Goal: Find specific page/section: Find specific page/section

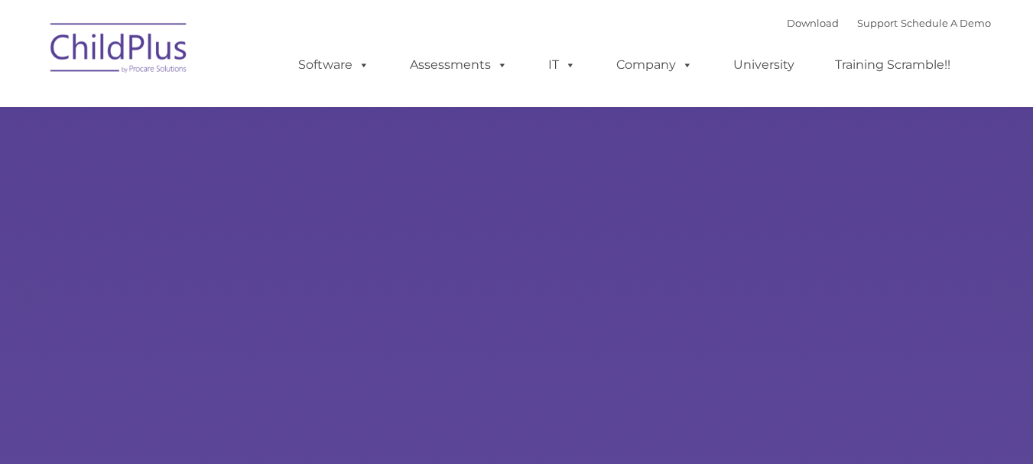
select select "MEDIUM"
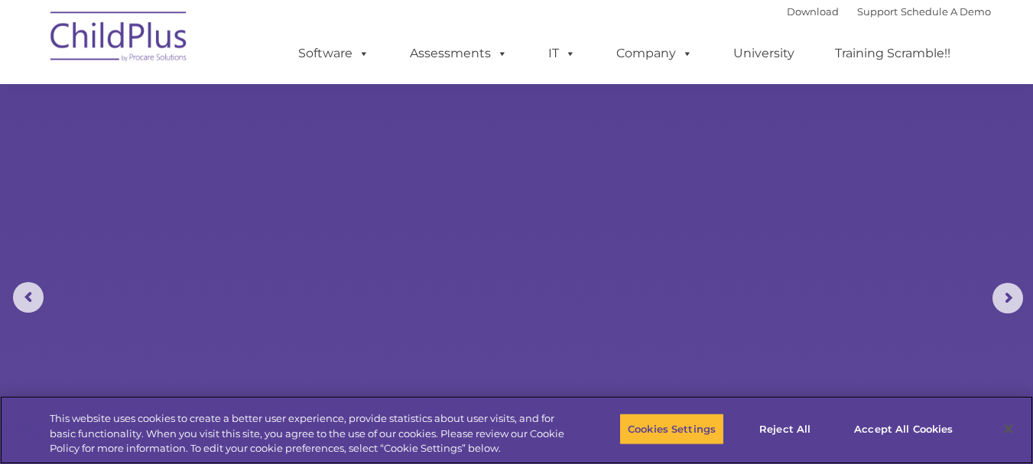
scroll to position [8, 0]
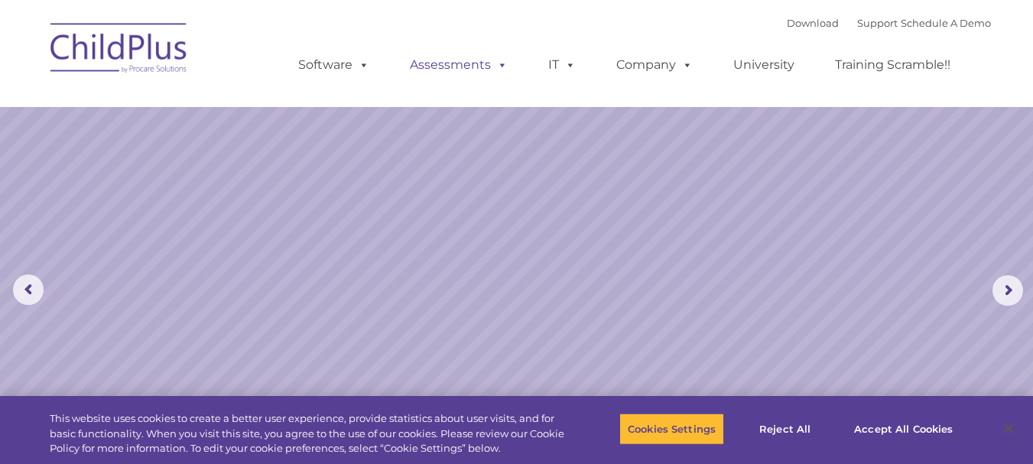
click at [497, 63] on span at bounding box center [499, 64] width 17 height 15
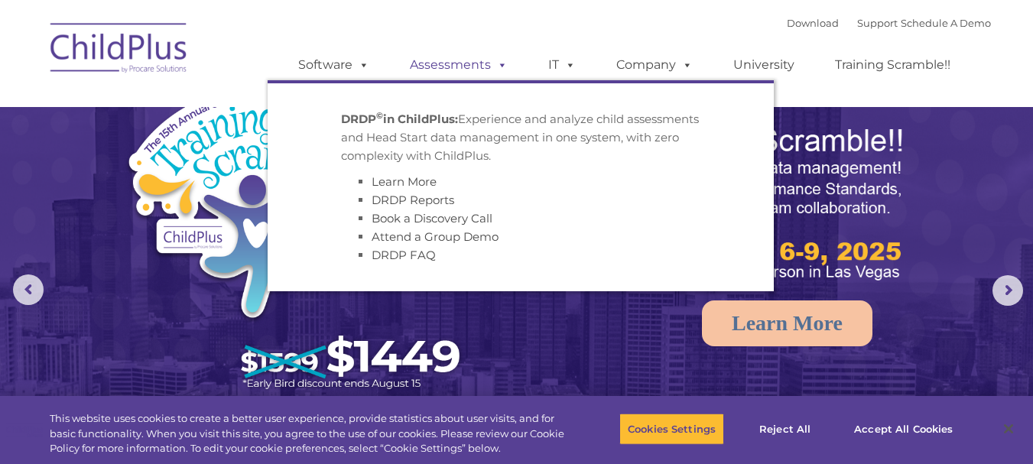
click at [468, 70] on link "Assessments" at bounding box center [459, 65] width 128 height 31
click at [445, 11] on div "Download Support | Schedule A Demo  MENU MENU Software ChildPlus: The original…" at bounding box center [629, 53] width 723 height 84
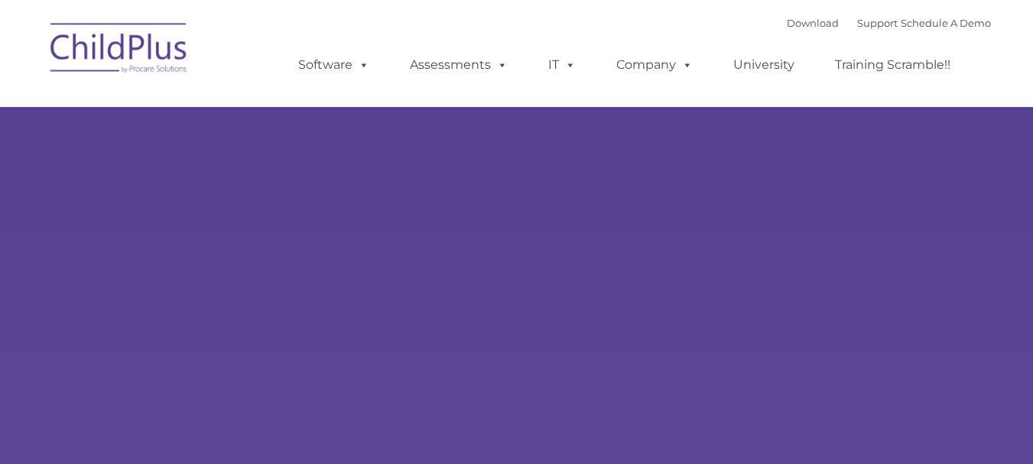
scroll to position [385, 0]
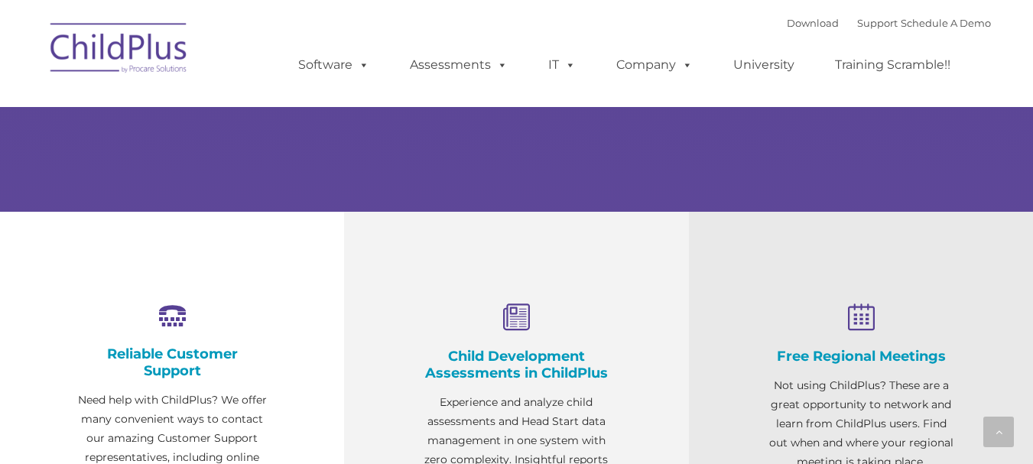
type input ""
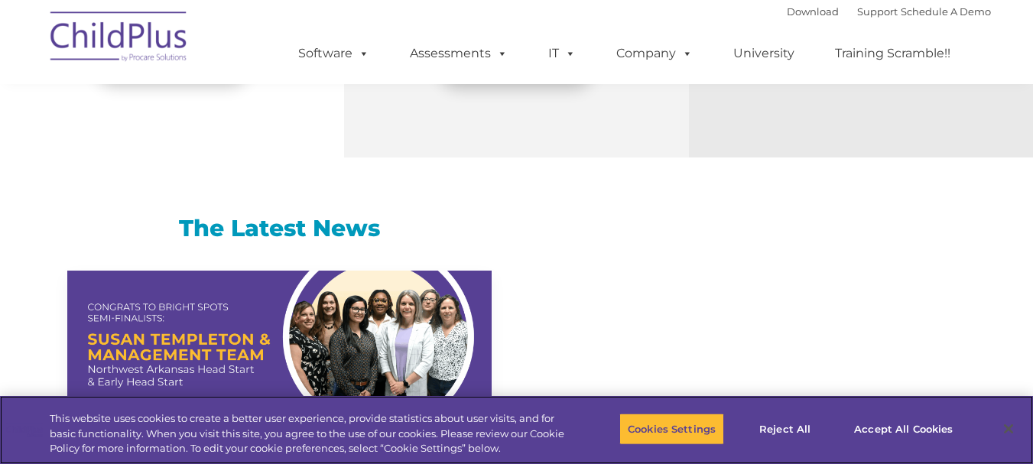
scroll to position [873, 0]
select select "MEDIUM"
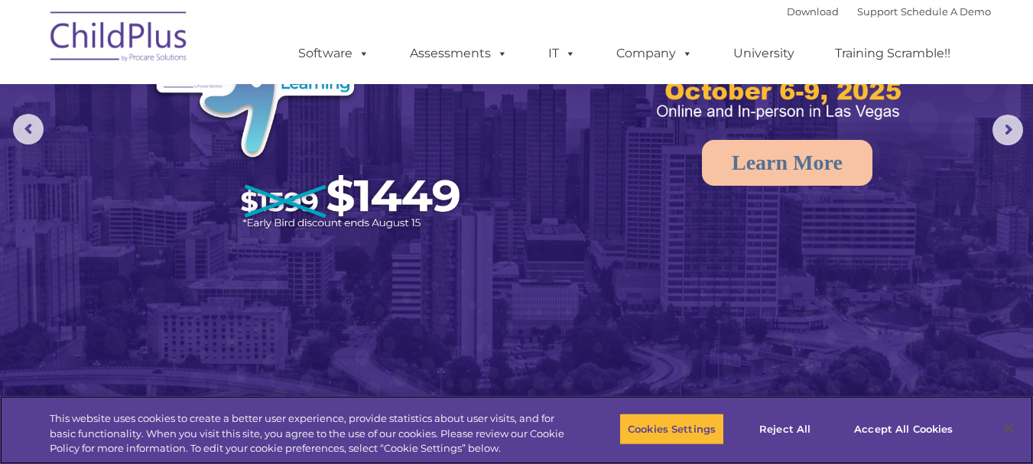
scroll to position [160, 0]
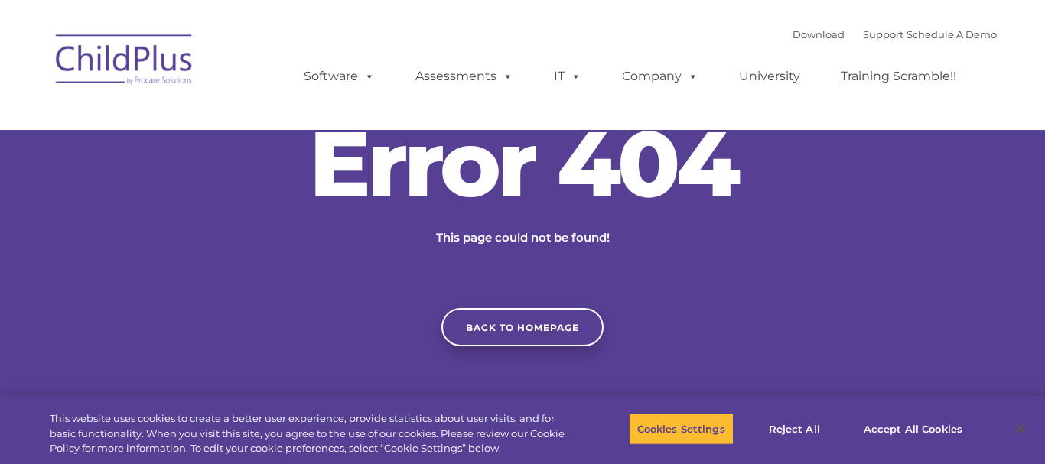
type input ""
